Goal: Submit feedback/report problem: Provide input to the site owners about the experience or issues

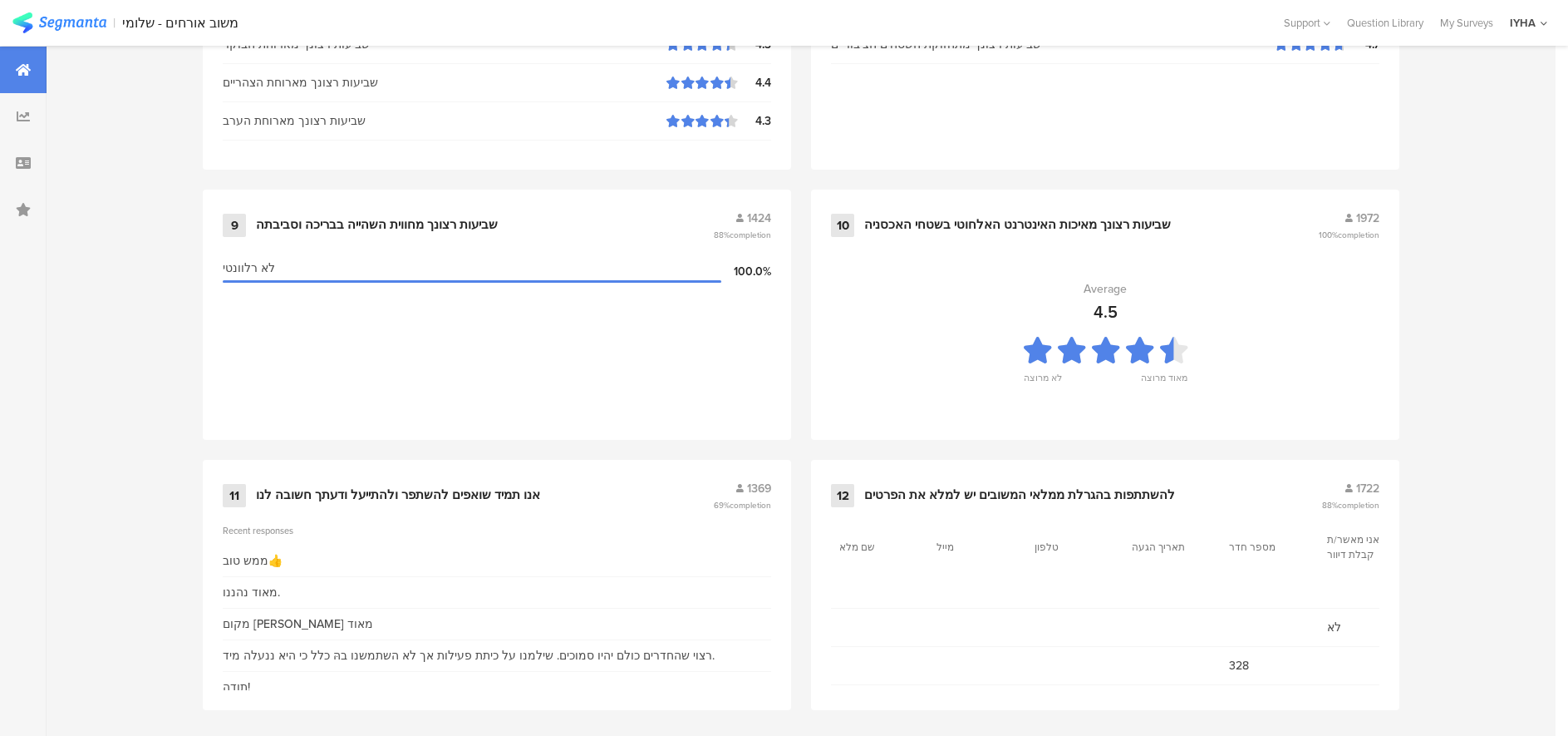
scroll to position [1702, 0]
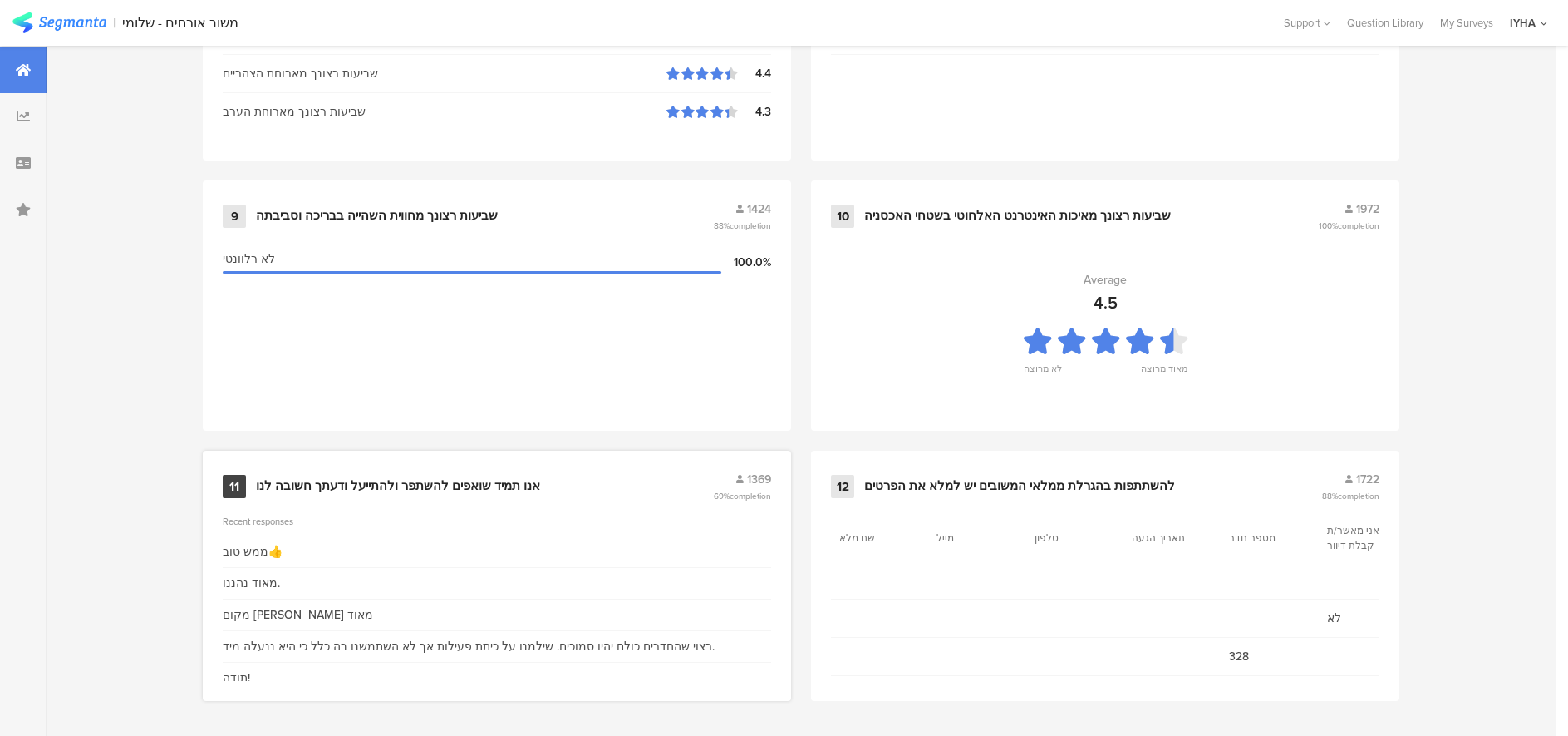
click at [370, 481] on div "אנו תמיד שואפים להשתפר ולהתייעל ודעתך חשובה לנו" at bounding box center [398, 486] width 285 height 17
